Goal: Ask a question

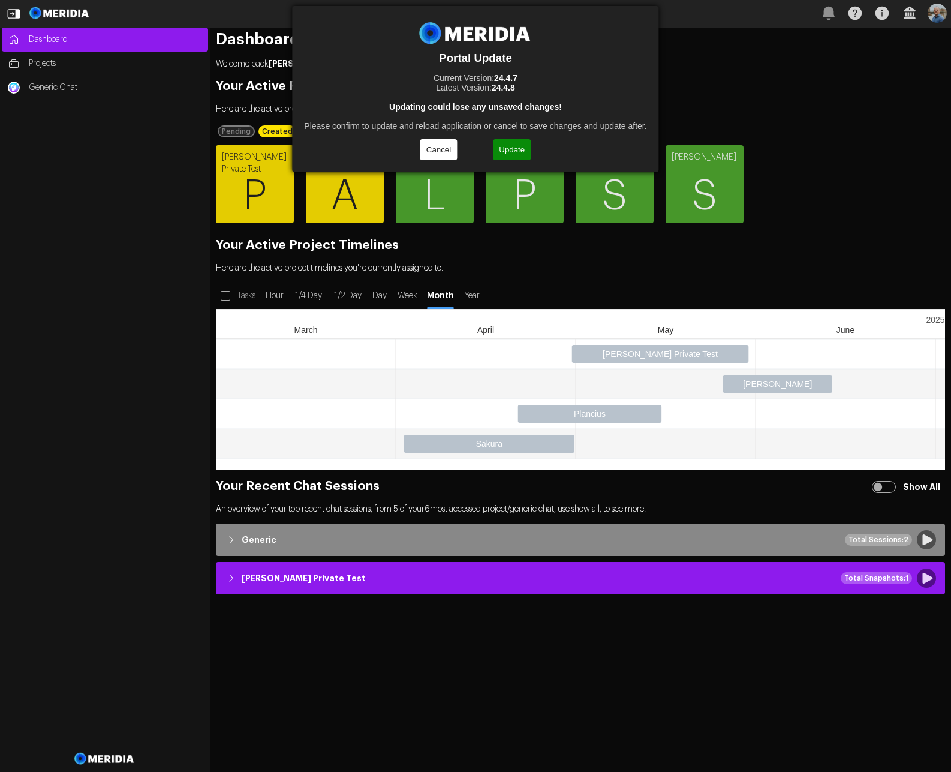
click at [507, 153] on button "Update" at bounding box center [512, 149] width 38 height 21
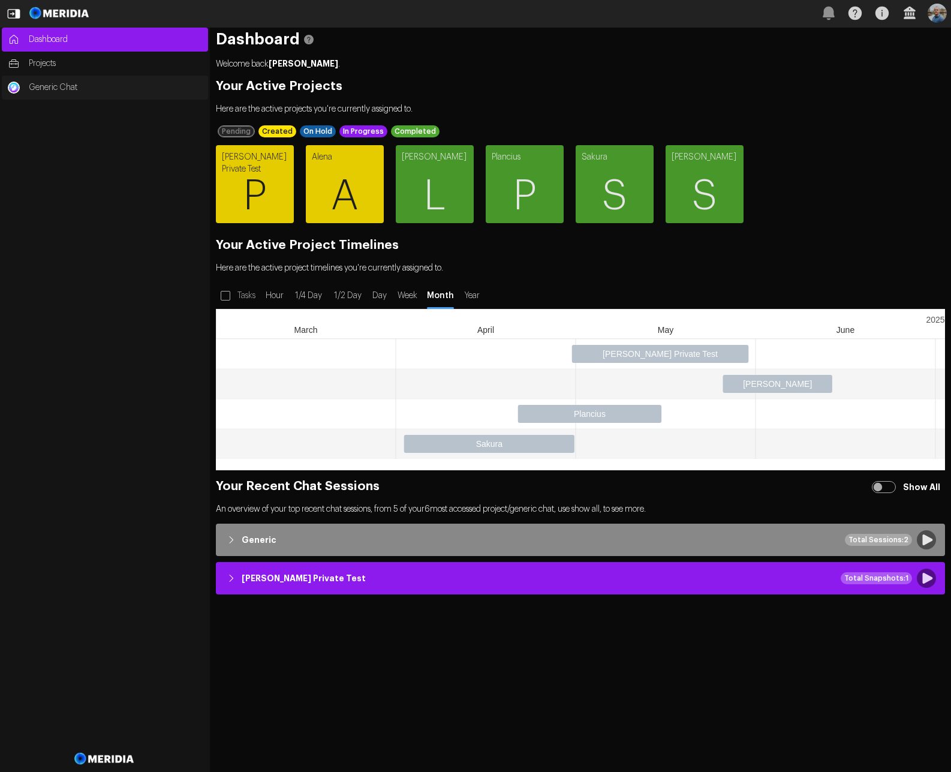
click at [49, 87] on span "Generic Chat" at bounding box center [115, 88] width 173 height 12
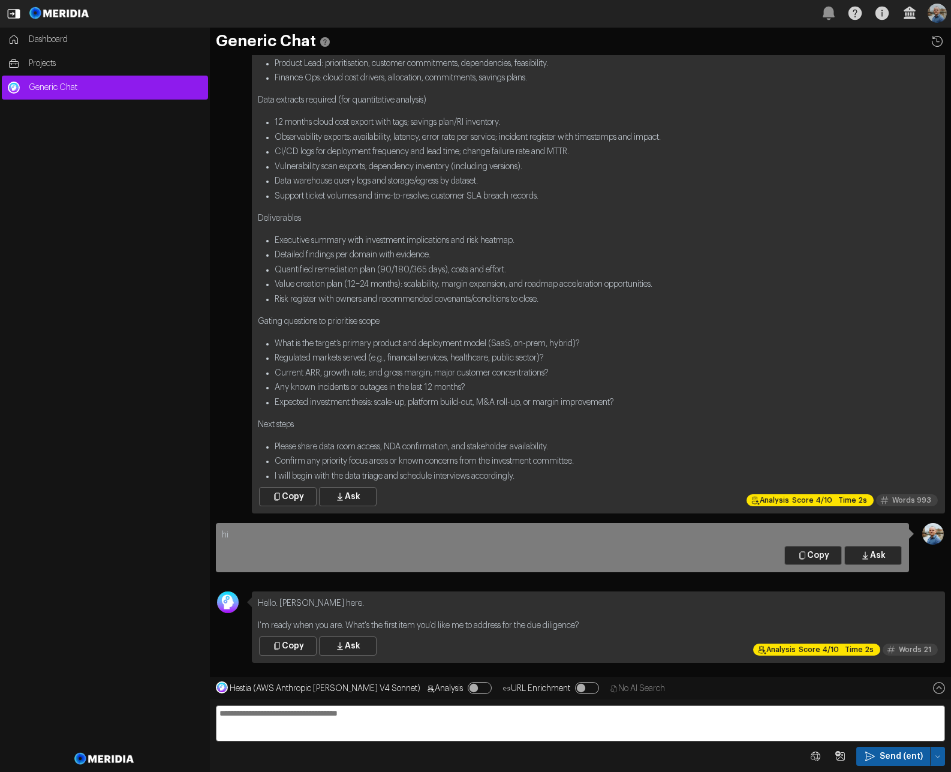
click at [416, 725] on textarea at bounding box center [580, 723] width 729 height 36
type textarea "**"
